Goal: Information Seeking & Learning: Learn about a topic

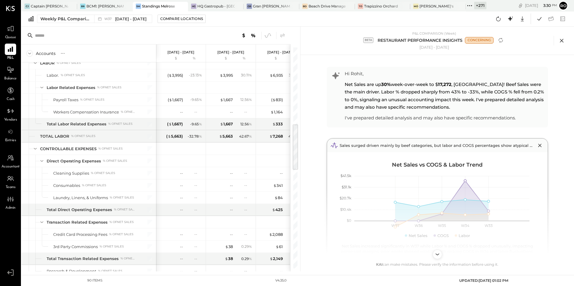
click at [563, 38] on icon at bounding box center [561, 40] width 9 height 9
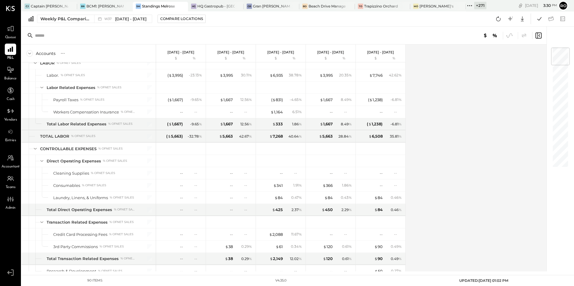
click at [540, 36] on icon at bounding box center [538, 35] width 7 height 7
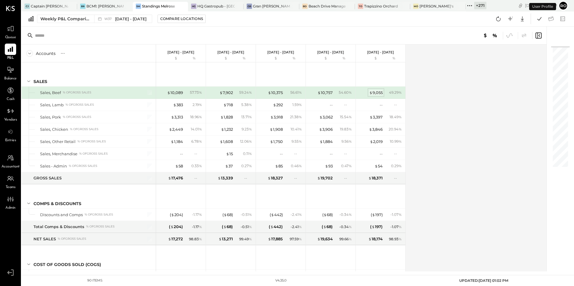
click at [377, 94] on div "$ 9,055" at bounding box center [375, 93] width 13 height 6
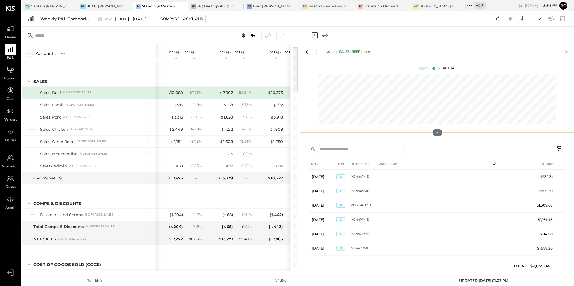
click at [438, 133] on icon at bounding box center [437, 132] width 5 height 5
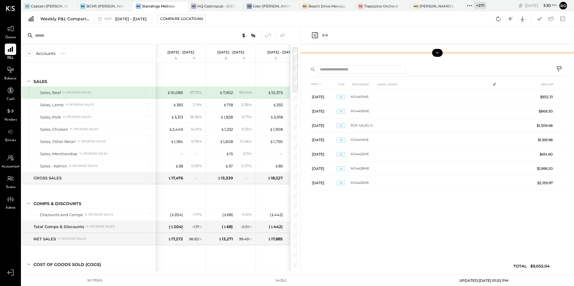
click at [434, 52] on button at bounding box center [437, 53] width 10 height 8
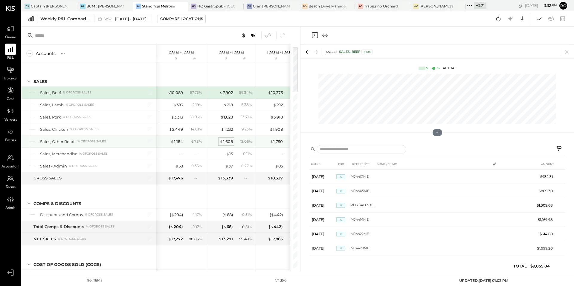
click at [230, 141] on div "$ 1,608" at bounding box center [226, 142] width 13 height 6
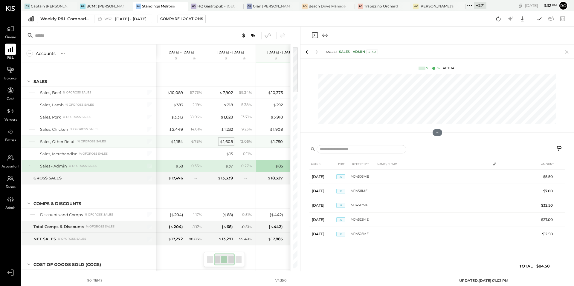
scroll to position [0, 58]
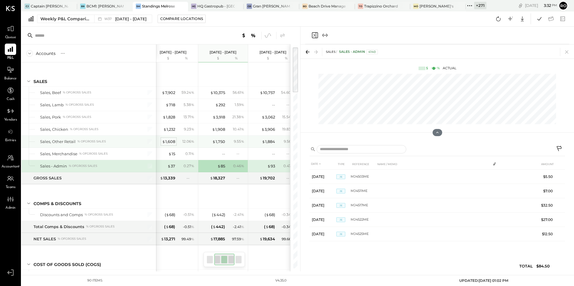
scroll to position [0, 108]
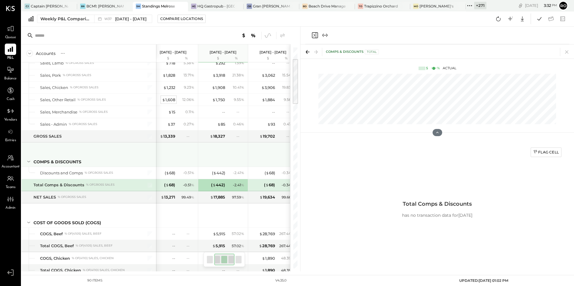
scroll to position [54, 0]
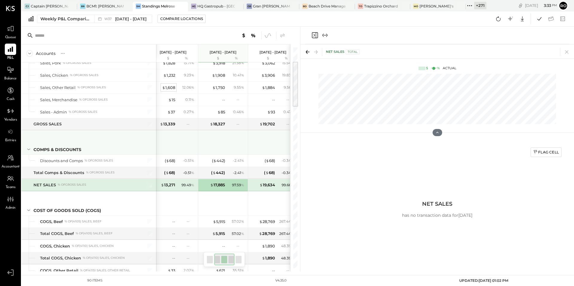
scroll to position [66, 0]
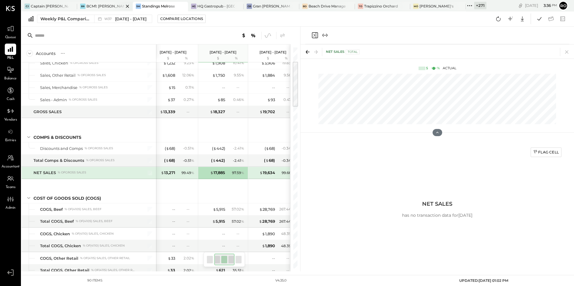
click at [101, 6] on div "BCM1: [PERSON_NAME] Kitchen Bar Market" at bounding box center [104, 6] width 37 height 5
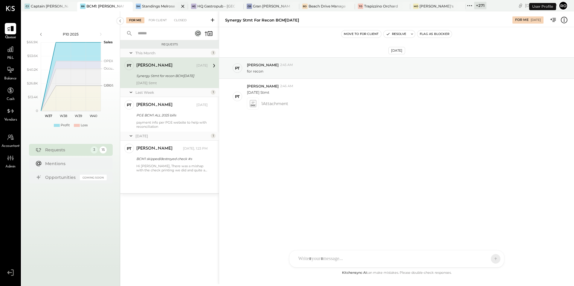
click at [168, 5] on div at bounding box center [177, 6] width 21 height 9
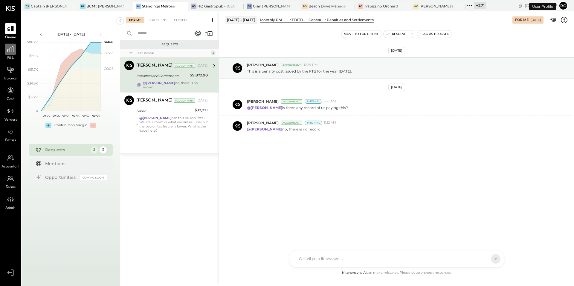
click at [11, 45] on icon at bounding box center [11, 49] width 8 height 8
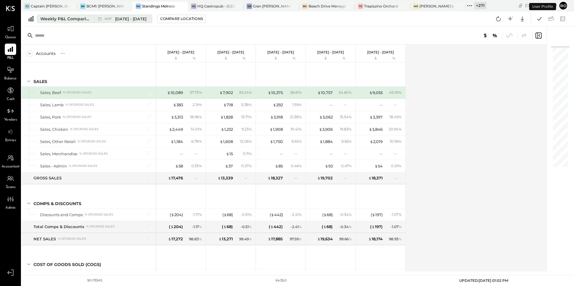
click at [76, 22] on button "Weekly P&L Comparison W37 [DATE] - [DATE]" at bounding box center [94, 19] width 115 height 8
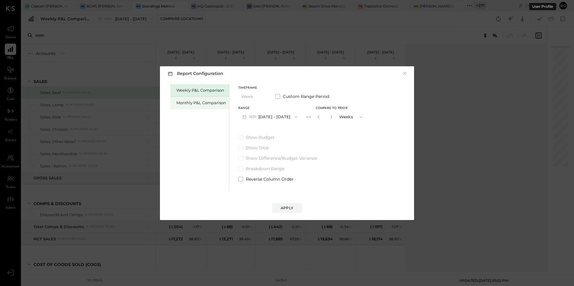
click at [198, 103] on div "Monthly P&L Comparison" at bounding box center [201, 103] width 50 height 6
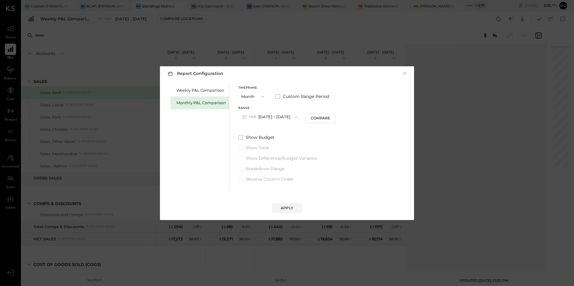
click at [260, 96] on icon "button" at bounding box center [262, 96] width 5 height 5
click at [250, 128] on span "Year" at bounding box center [247, 129] width 8 height 4
click at [265, 167] on span "Breakdown Range" at bounding box center [265, 169] width 39 height 6
click at [280, 208] on button "Apply" at bounding box center [287, 209] width 30 height 10
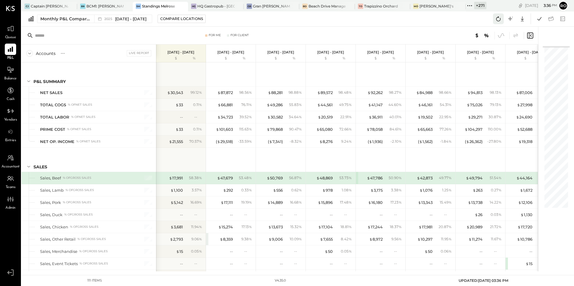
click at [500, 18] on icon at bounding box center [498, 19] width 8 height 8
click at [378, 9] on div "TO Trapizzino Orchard" at bounding box center [383, 7] width 56 height 10
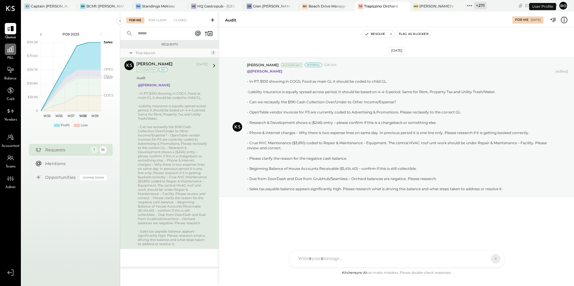
click at [12, 51] on icon at bounding box center [10, 49] width 6 height 6
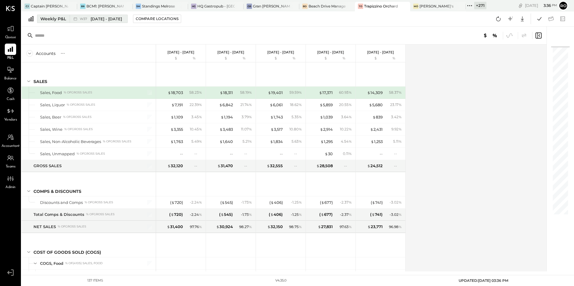
click at [68, 18] on button "Weekly P&L W37 [DATE] - [DATE]" at bounding box center [82, 19] width 91 height 8
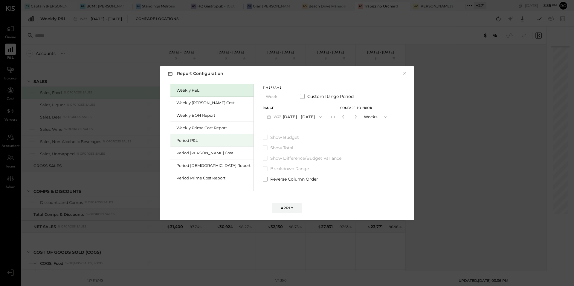
click at [205, 143] on div "Period P&L" at bounding box center [213, 141] width 74 height 6
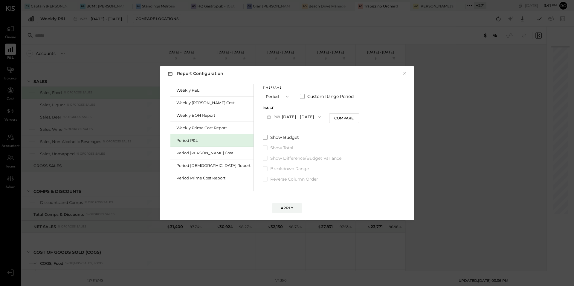
click at [15, 35] on div "Report Configuration × Weekly P&L Weekly [PERSON_NAME] Cost Weekly BOH Report W…" at bounding box center [287, 143] width 574 height 286
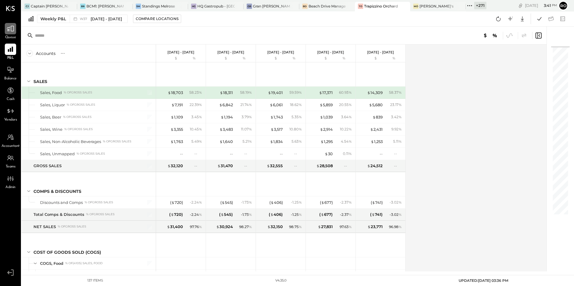
click at [14, 34] on div at bounding box center [10, 28] width 11 height 11
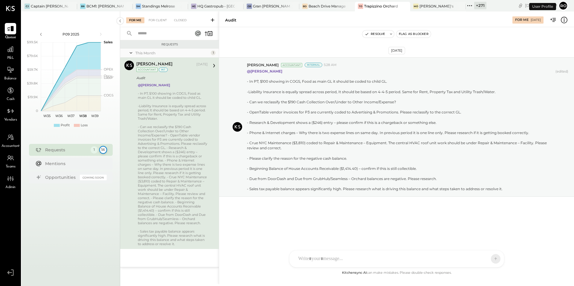
click at [103, 151] on div "56" at bounding box center [103, 150] width 8 height 8
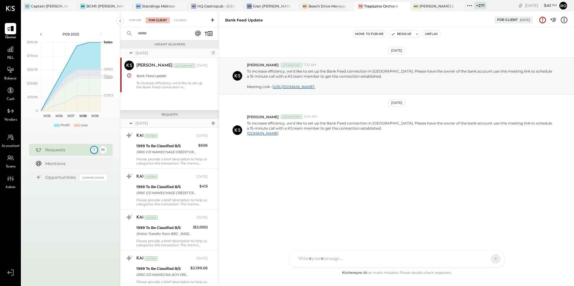
click at [94, 150] on div "1" at bounding box center [94, 150] width 8 height 8
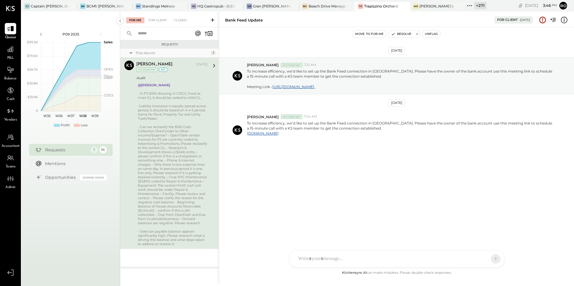
click at [8, 144] on span "Accountant" at bounding box center [10, 146] width 18 height 5
